Goal: Task Accomplishment & Management: Manage account settings

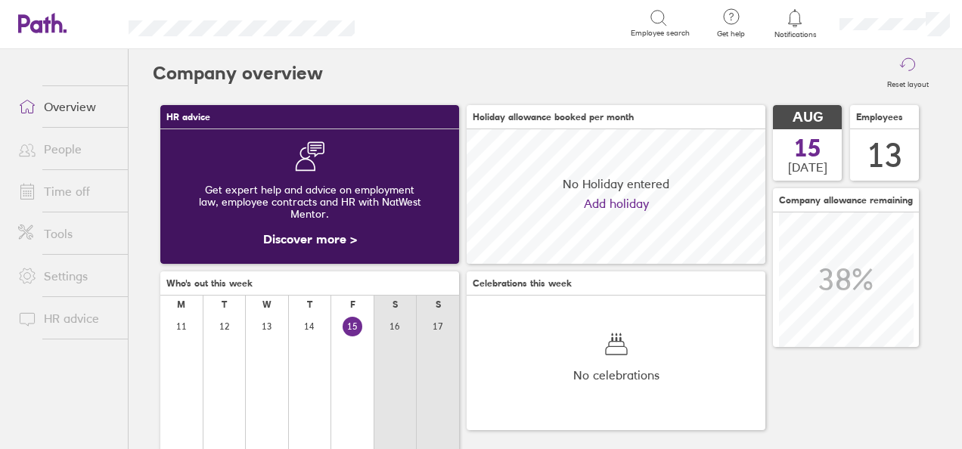
scroll to position [135, 298]
click at [68, 189] on link "Time off" at bounding box center [67, 191] width 122 height 30
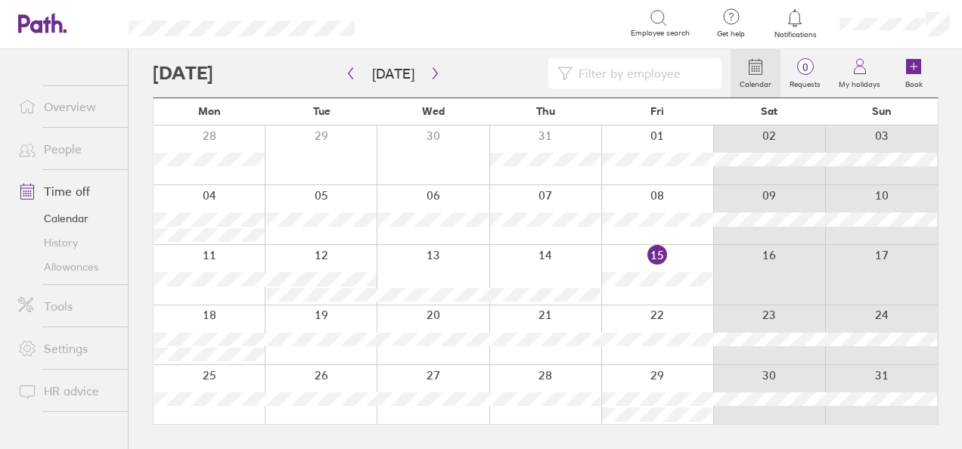
click at [64, 149] on link "People" at bounding box center [67, 149] width 122 height 30
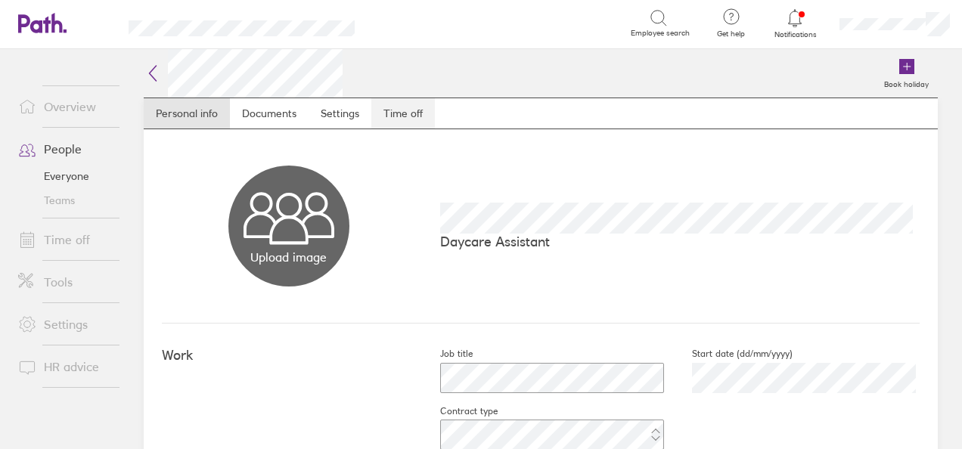
click at [420, 110] on link "Time off" at bounding box center [403, 113] width 64 height 30
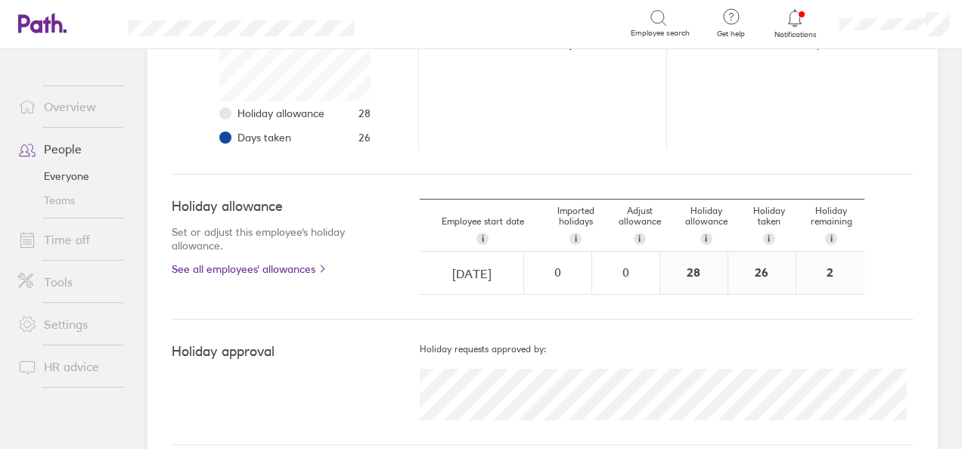
scroll to position [349, 0]
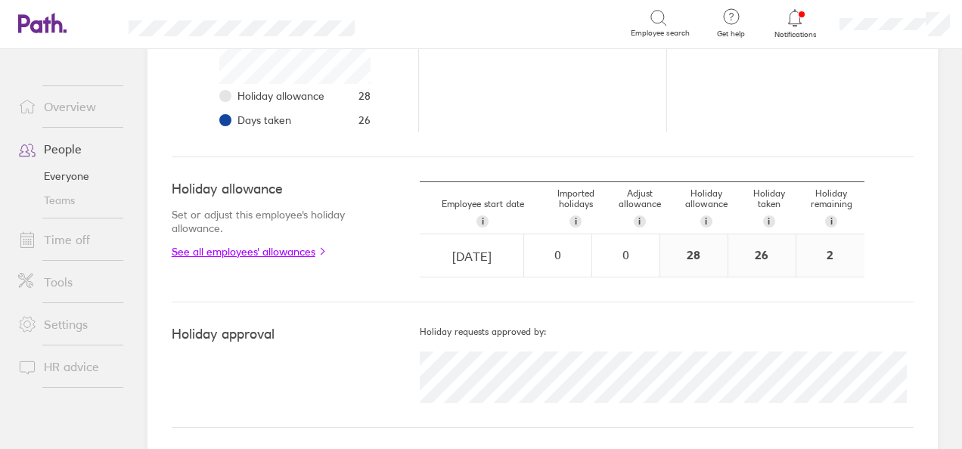
click at [265, 249] on link "See all employees' allowances" at bounding box center [266, 252] width 188 height 12
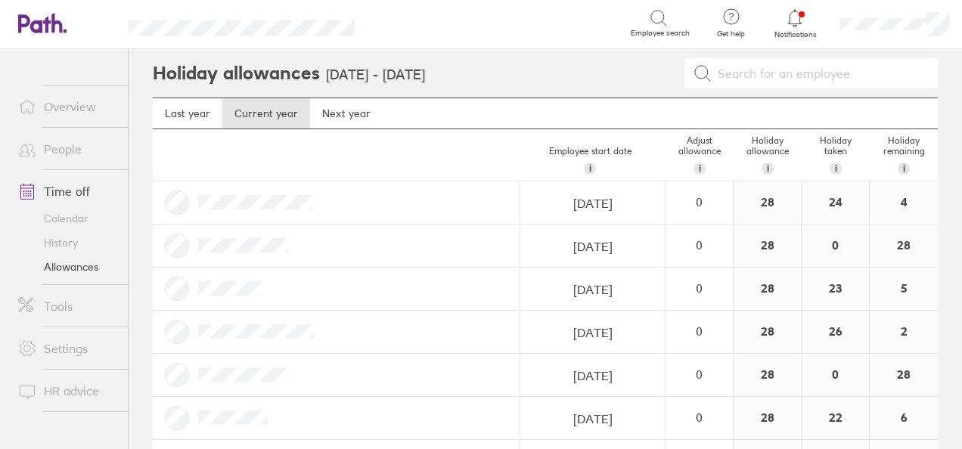
scroll to position [116, 0]
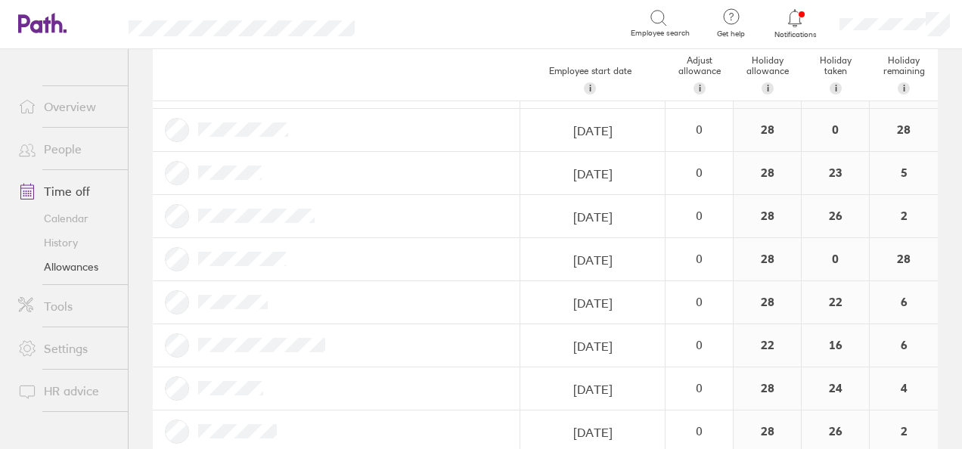
click at [67, 191] on link "Time off" at bounding box center [67, 191] width 122 height 30
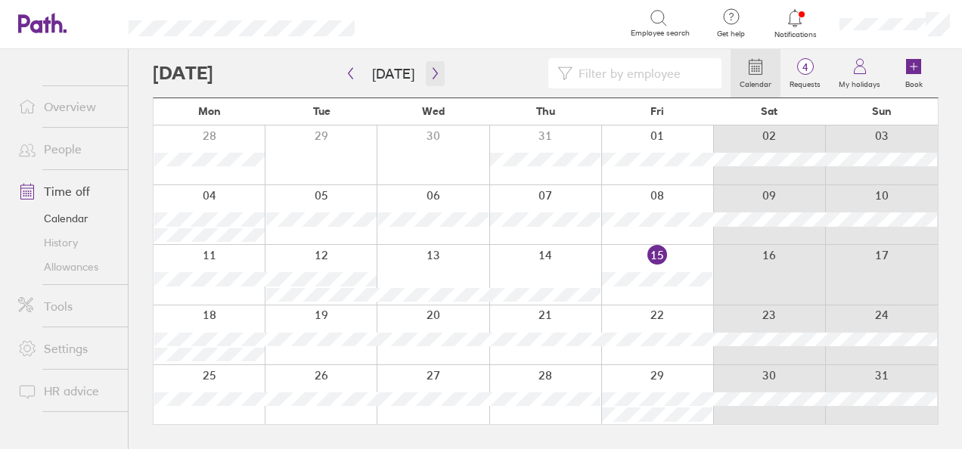
click at [431, 73] on icon "button" at bounding box center [435, 73] width 11 height 12
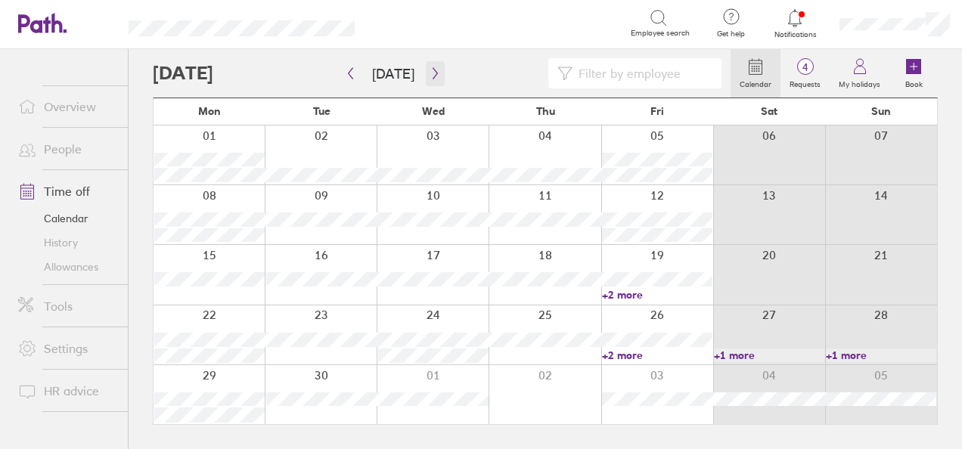
click at [430, 70] on icon "button" at bounding box center [435, 73] width 11 height 12
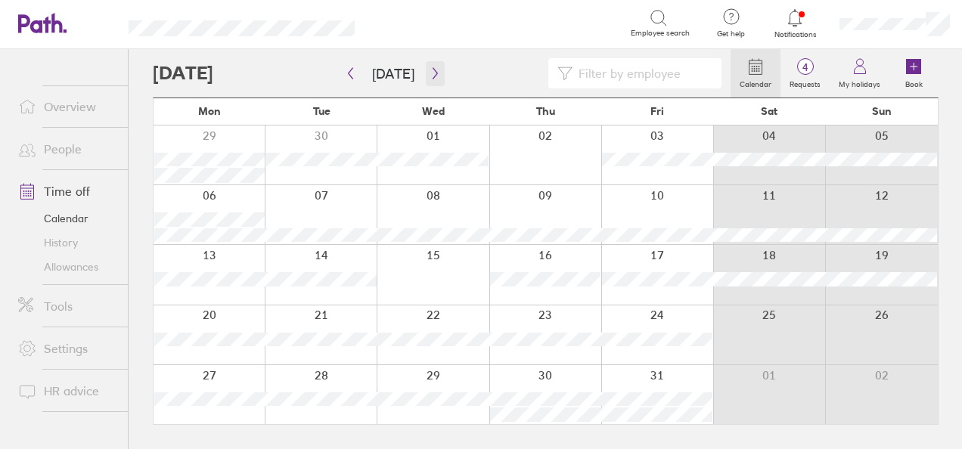
click at [430, 70] on icon "button" at bounding box center [435, 73] width 11 height 12
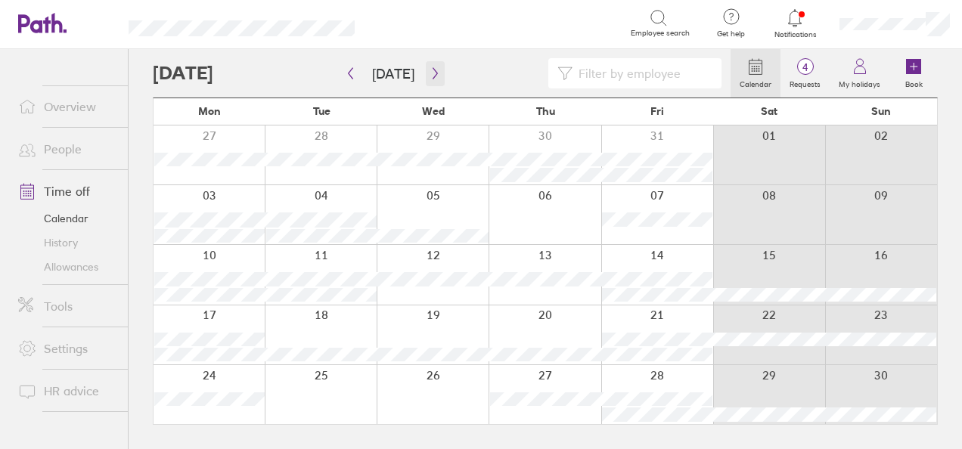
click at [430, 70] on icon "button" at bounding box center [435, 73] width 11 height 12
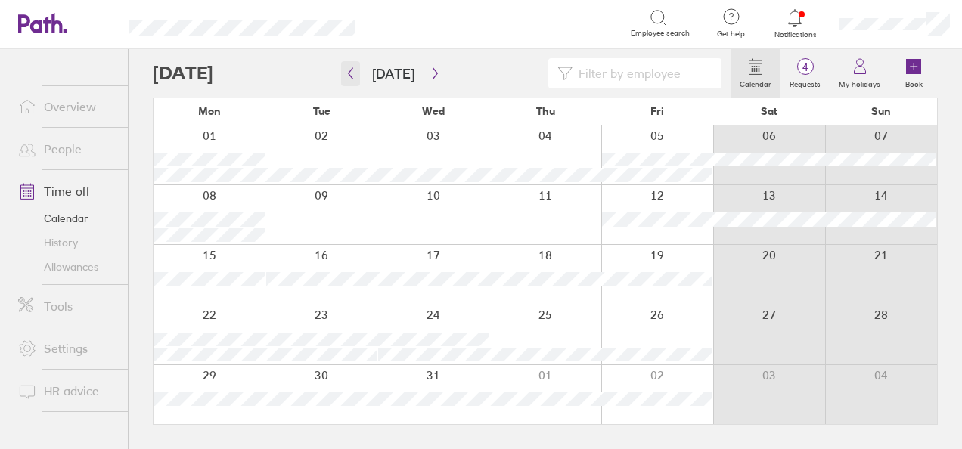
click at [348, 71] on icon "button" at bounding box center [350, 73] width 11 height 12
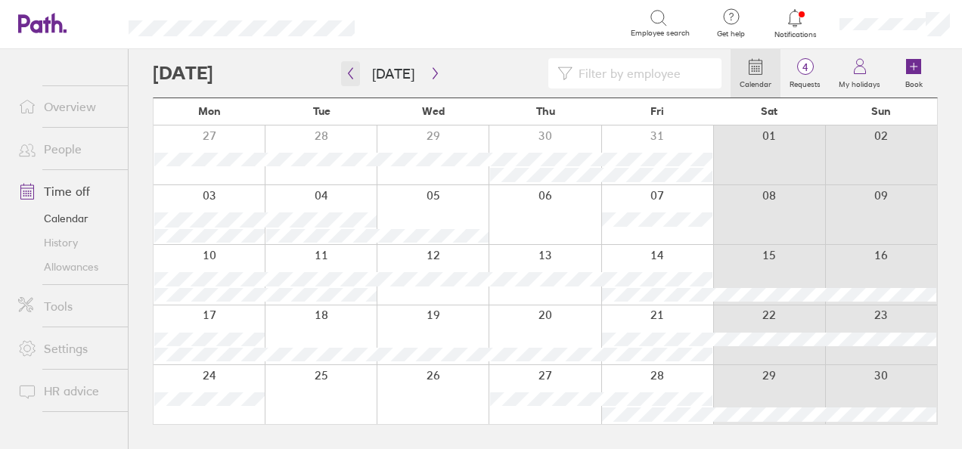
click at [348, 70] on icon "button" at bounding box center [350, 73] width 11 height 12
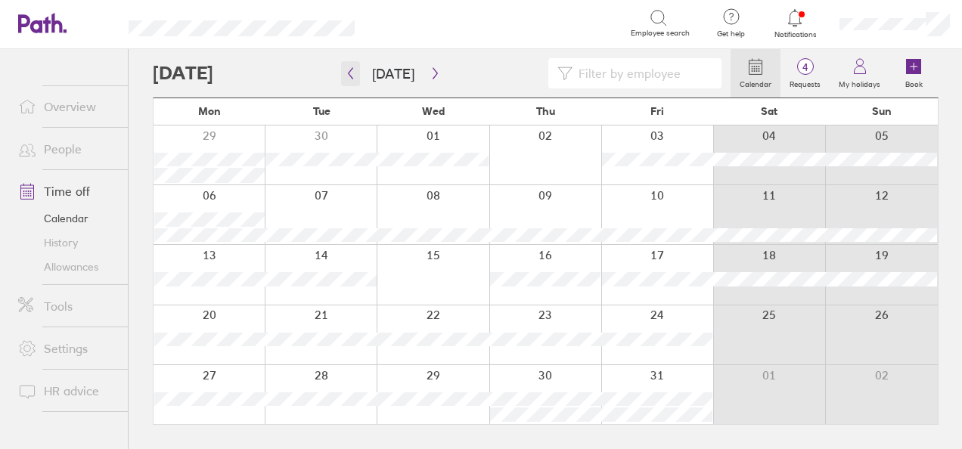
click at [348, 70] on icon "button" at bounding box center [350, 73] width 11 height 12
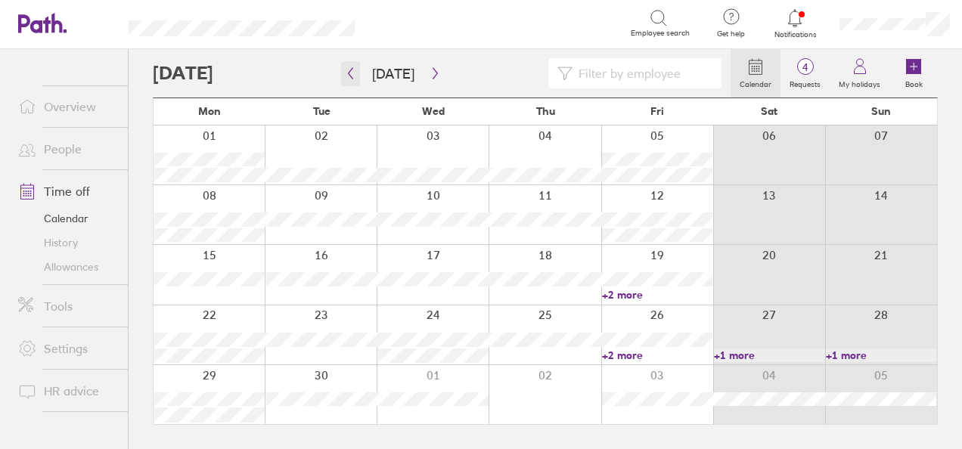
click at [348, 70] on icon "button" at bounding box center [350, 73] width 11 height 12
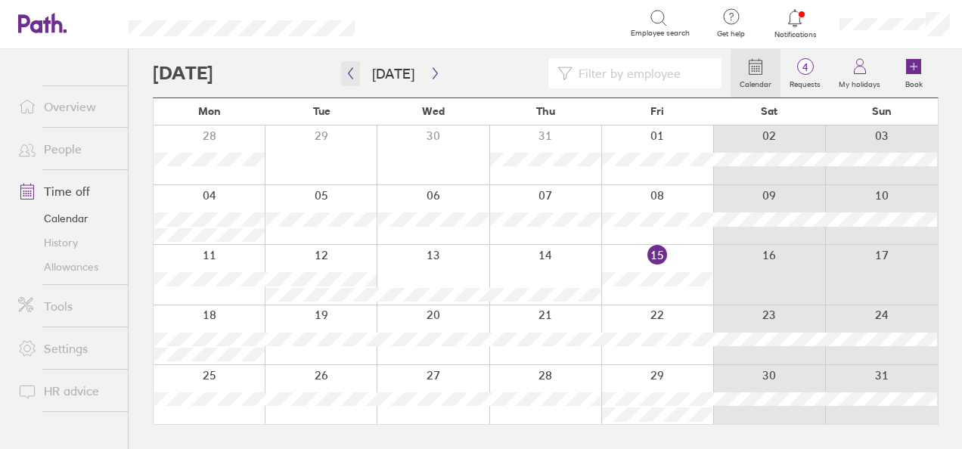
click at [350, 73] on icon "button" at bounding box center [350, 73] width 11 height 12
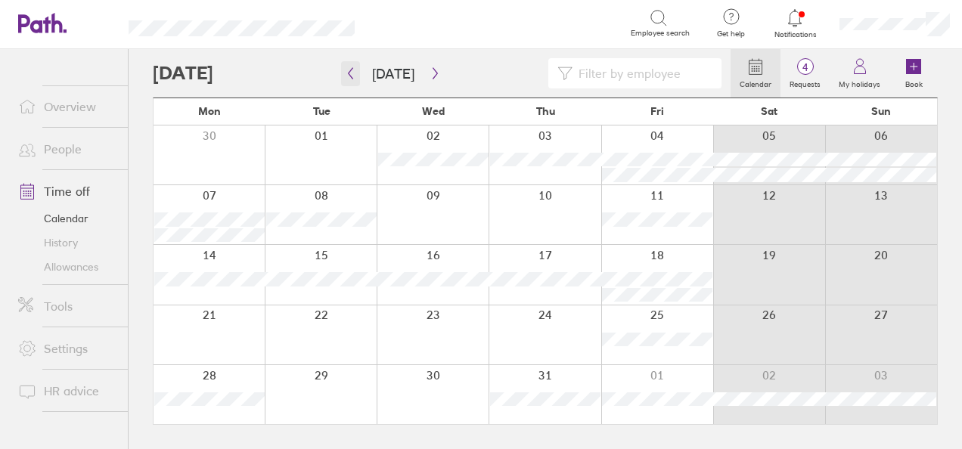
click at [350, 73] on icon "button" at bounding box center [350, 73] width 11 height 12
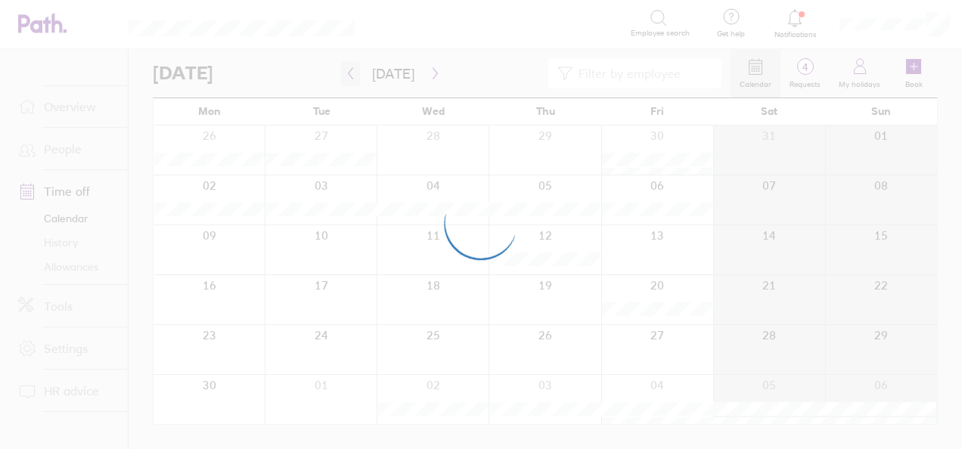
click at [350, 73] on div at bounding box center [481, 224] width 962 height 449
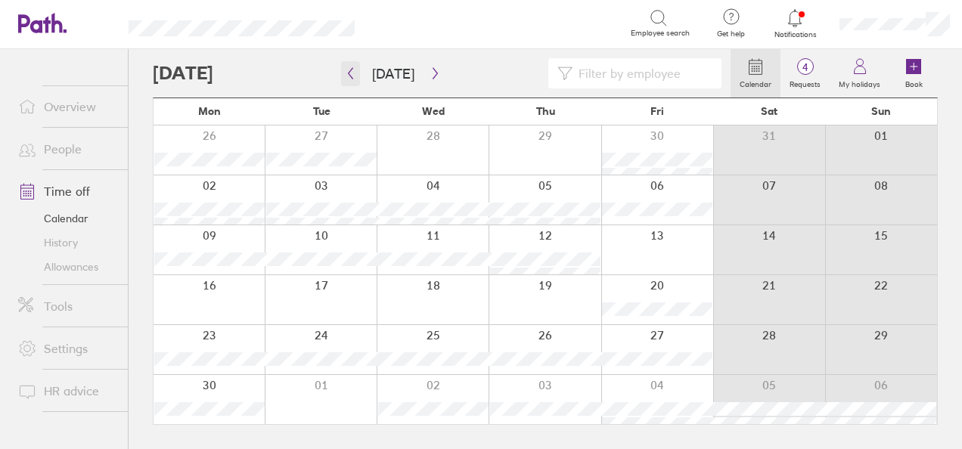
click at [350, 73] on icon "button" at bounding box center [350, 73] width 11 height 12
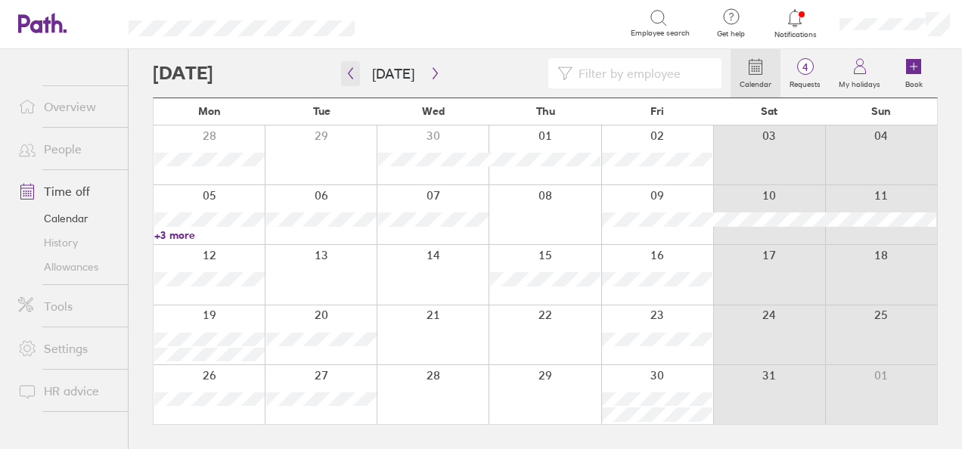
click at [349, 73] on icon "button" at bounding box center [350, 73] width 11 height 12
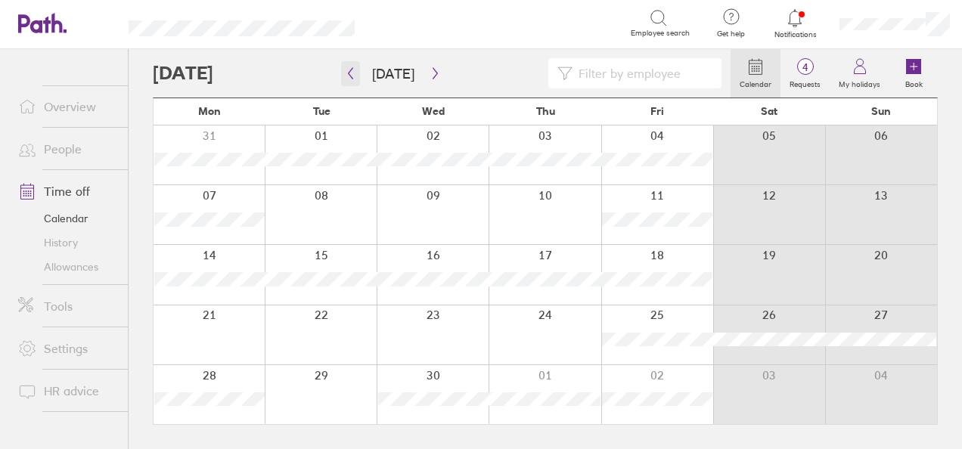
click at [349, 73] on icon "button" at bounding box center [351, 73] width 5 height 11
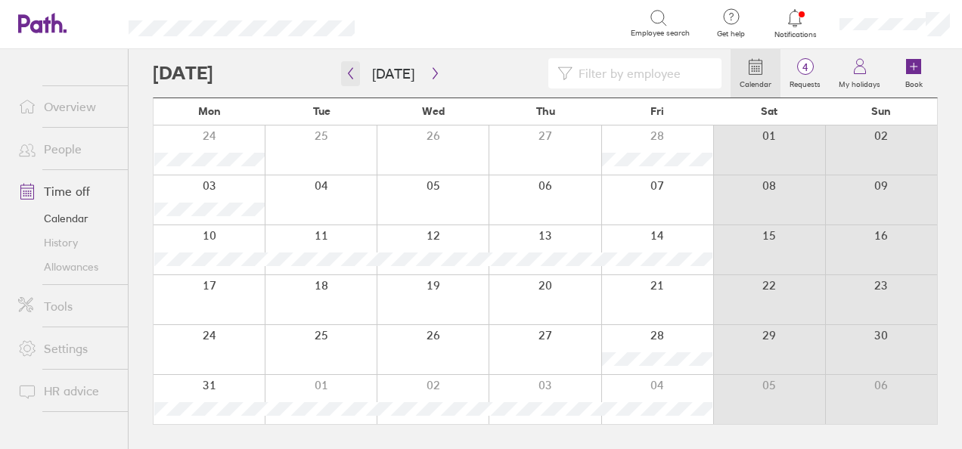
click at [349, 71] on icon "button" at bounding box center [350, 73] width 11 height 12
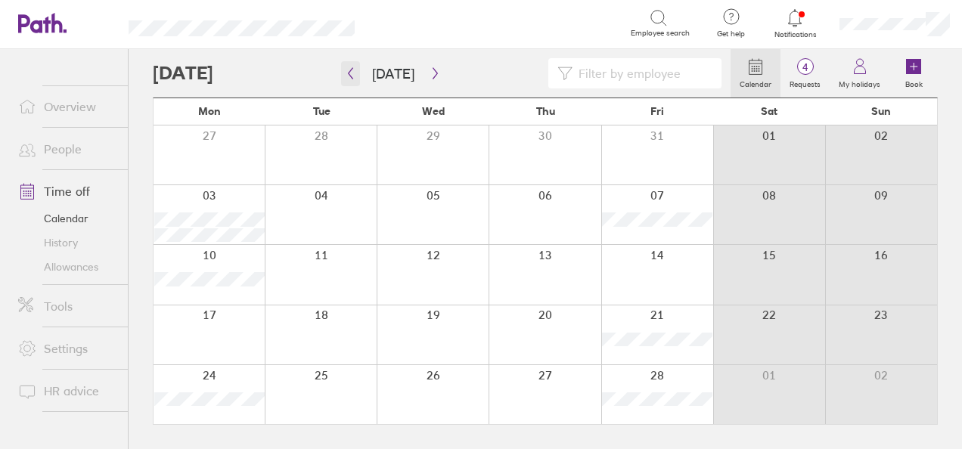
click at [349, 71] on icon "button" at bounding box center [350, 73] width 11 height 12
click at [430, 70] on icon "button" at bounding box center [435, 73] width 11 height 12
click at [430, 71] on icon "button" at bounding box center [435, 73] width 11 height 12
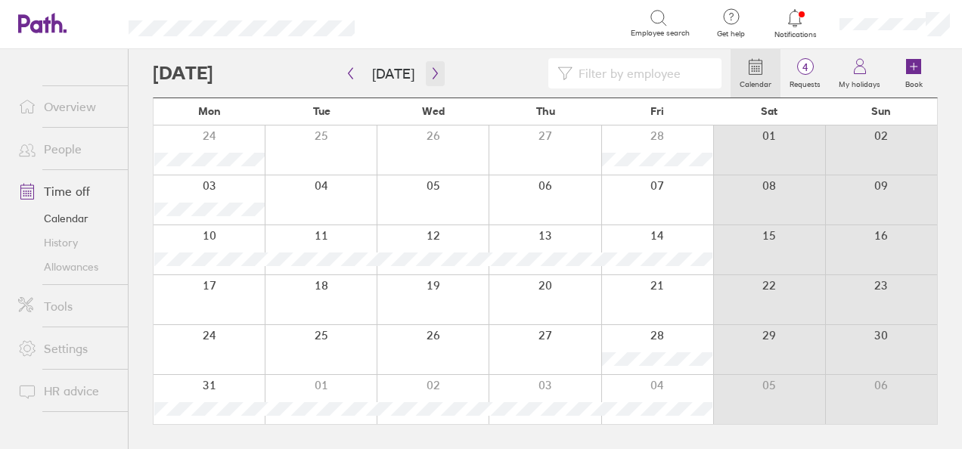
click at [430, 71] on icon "button" at bounding box center [435, 73] width 11 height 12
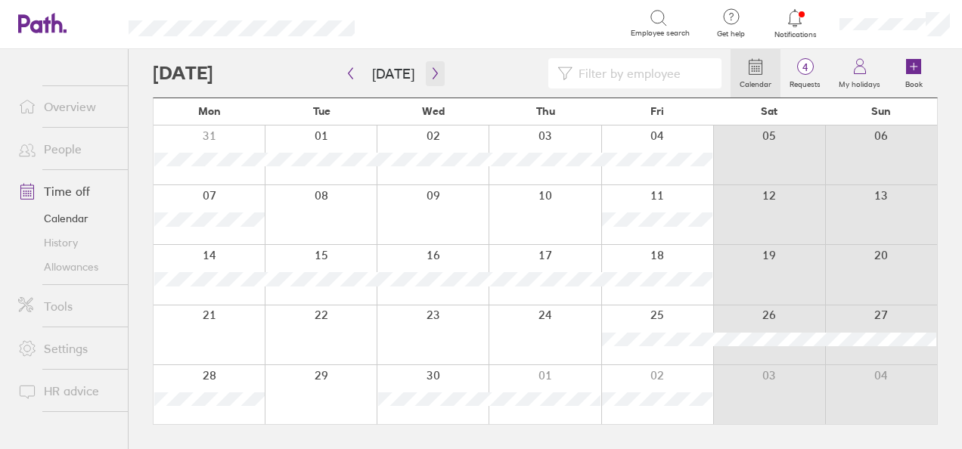
click at [430, 71] on icon "button" at bounding box center [435, 73] width 11 height 12
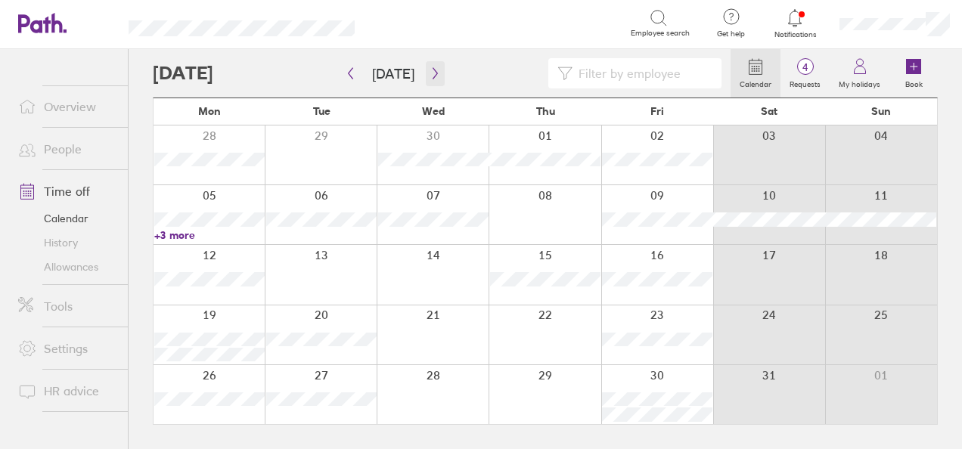
click at [433, 71] on icon "button" at bounding box center [435, 73] width 5 height 11
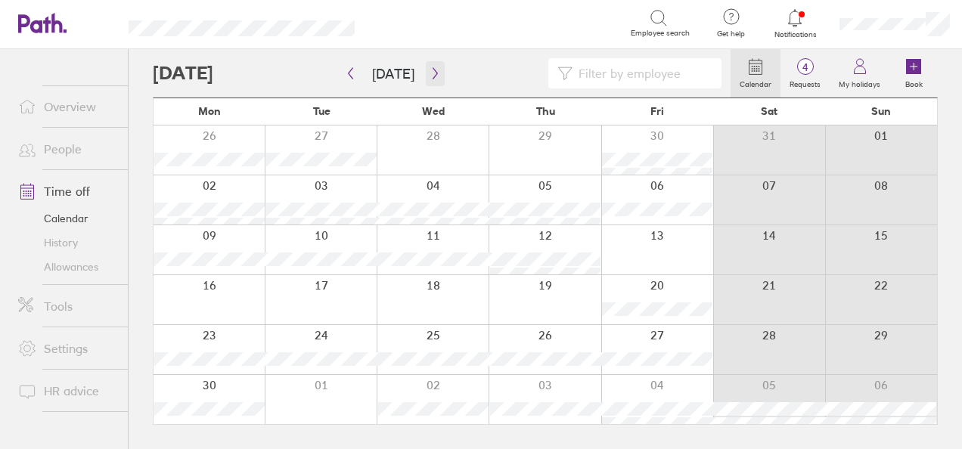
click at [431, 65] on button "button" at bounding box center [435, 73] width 19 height 25
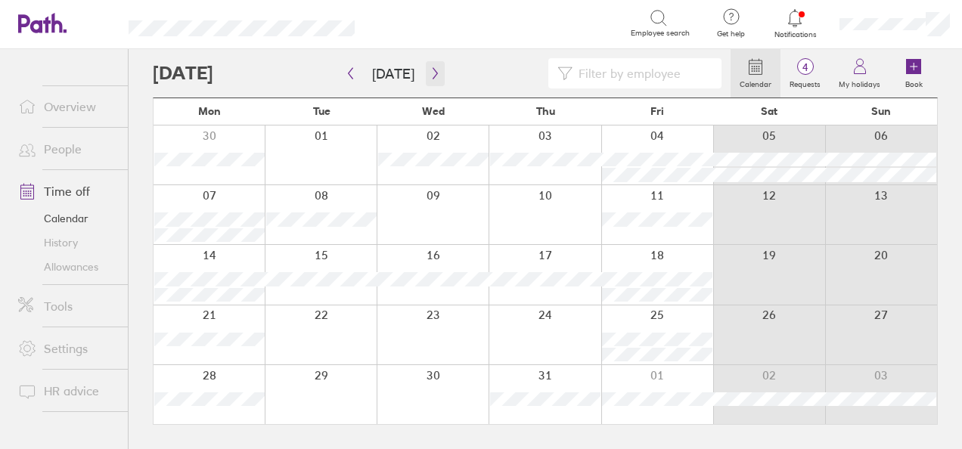
click at [430, 72] on icon "button" at bounding box center [435, 73] width 11 height 12
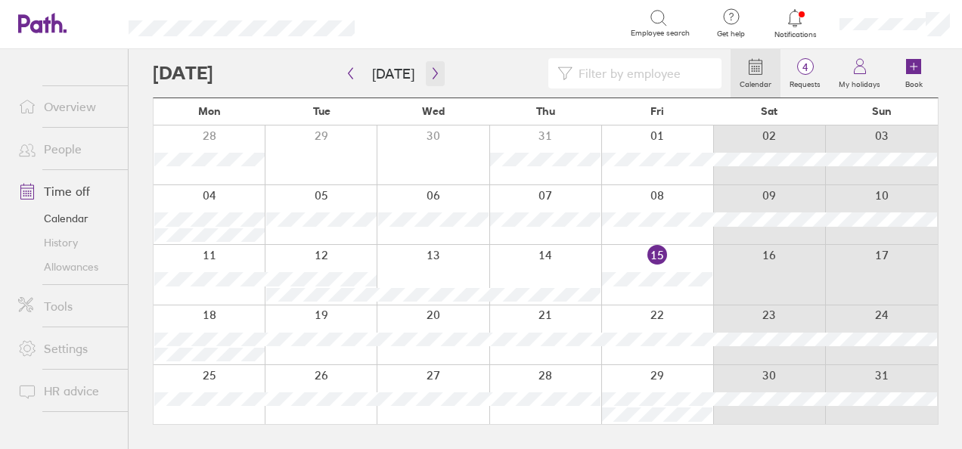
click at [430, 75] on icon "button" at bounding box center [435, 73] width 11 height 12
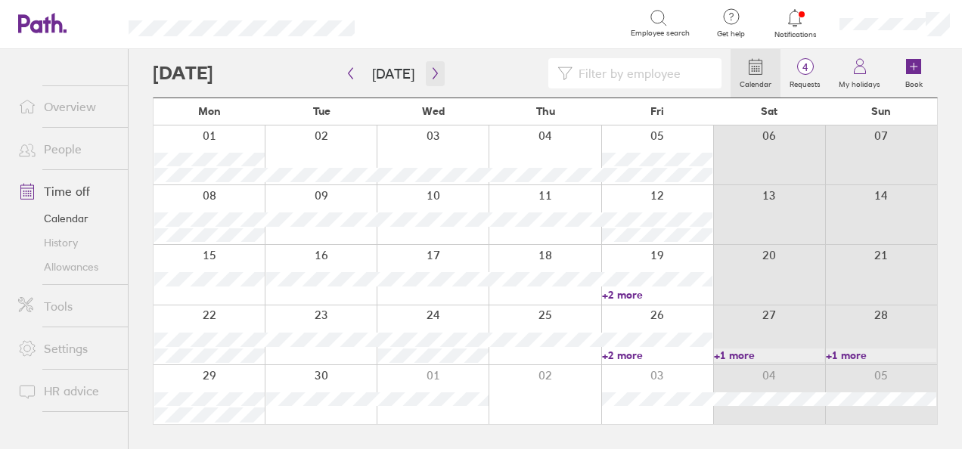
click at [430, 75] on icon "button" at bounding box center [435, 73] width 11 height 12
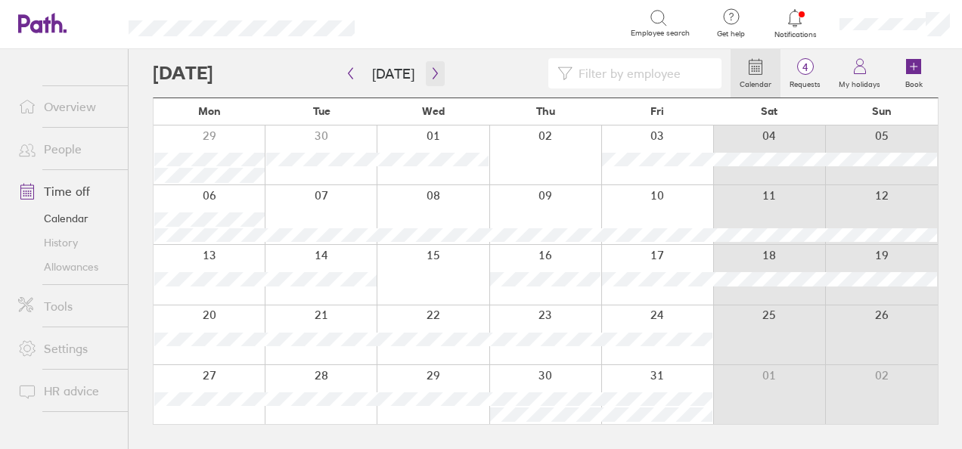
click at [430, 75] on icon "button" at bounding box center [435, 73] width 11 height 12
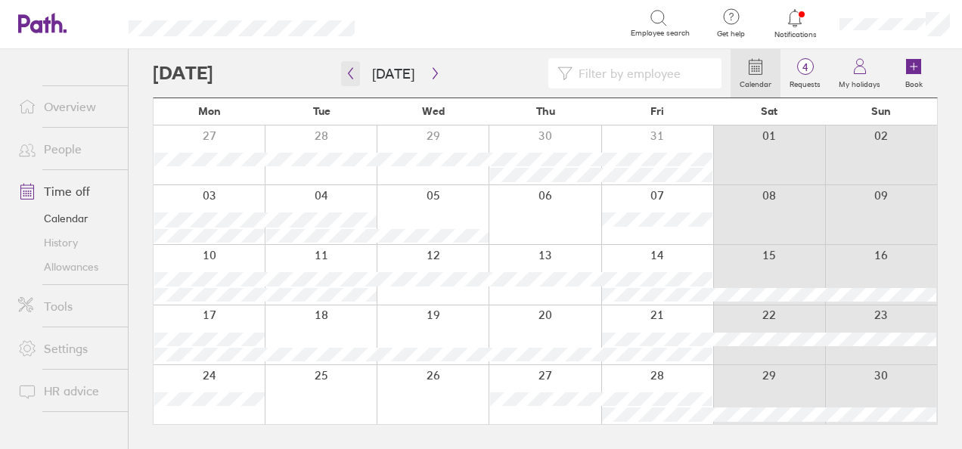
click at [351, 72] on icon "button" at bounding box center [350, 73] width 11 height 12
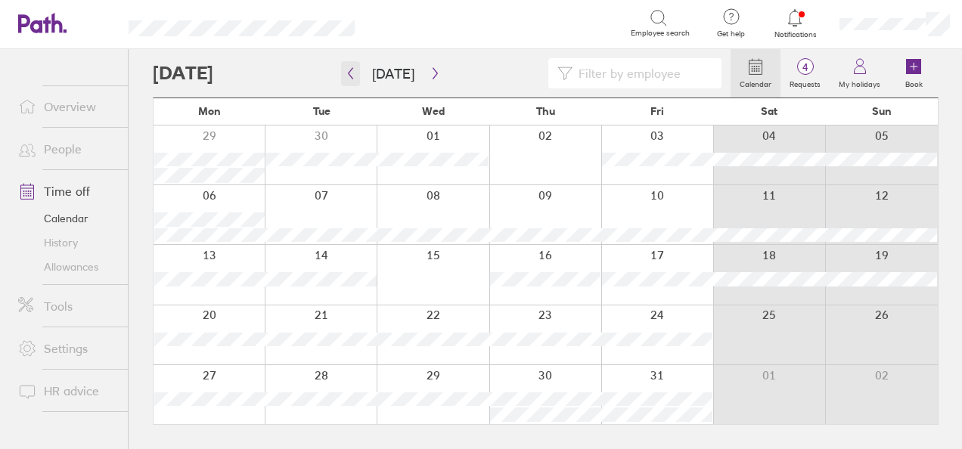
click at [351, 72] on icon "button" at bounding box center [350, 73] width 11 height 12
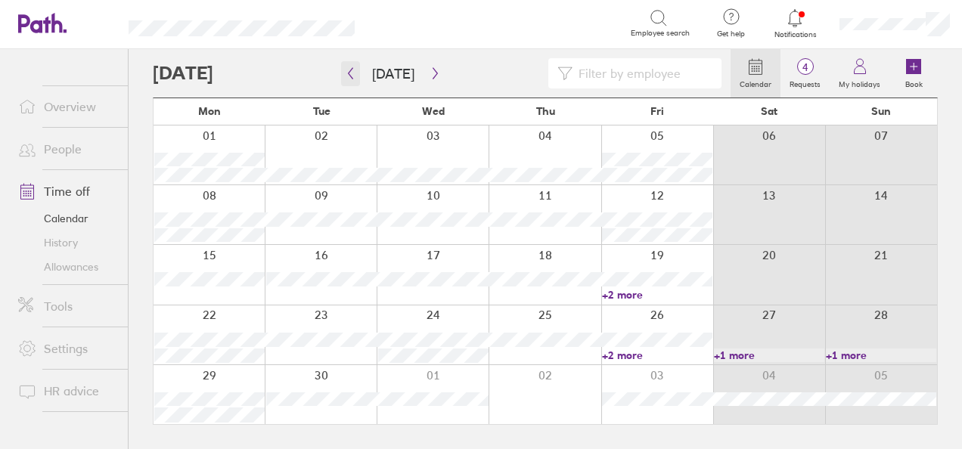
click at [356, 85] on button "button" at bounding box center [350, 73] width 19 height 25
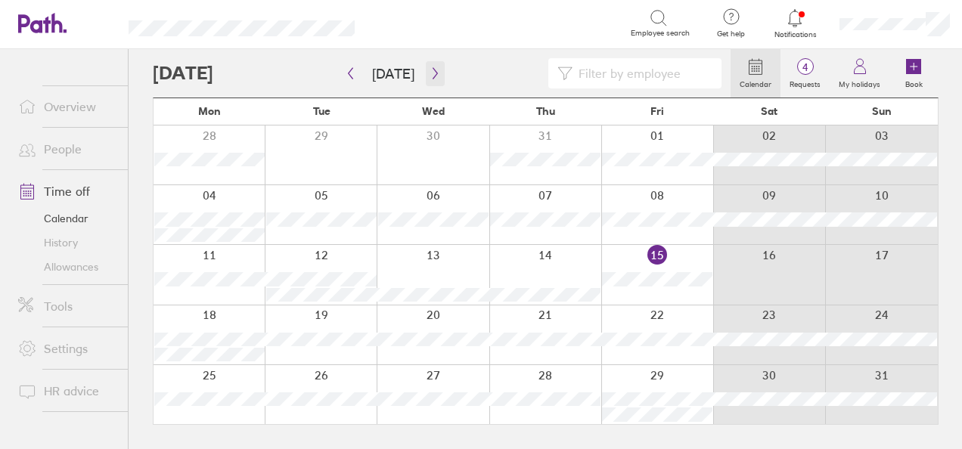
click at [426, 74] on button "button" at bounding box center [435, 73] width 19 height 25
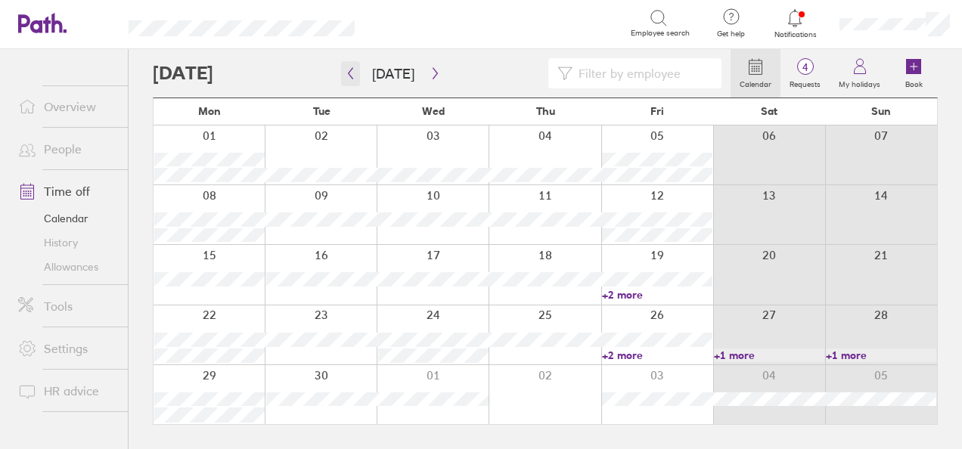
click at [351, 67] on button "button" at bounding box center [350, 73] width 19 height 25
